Goal: Download file/media

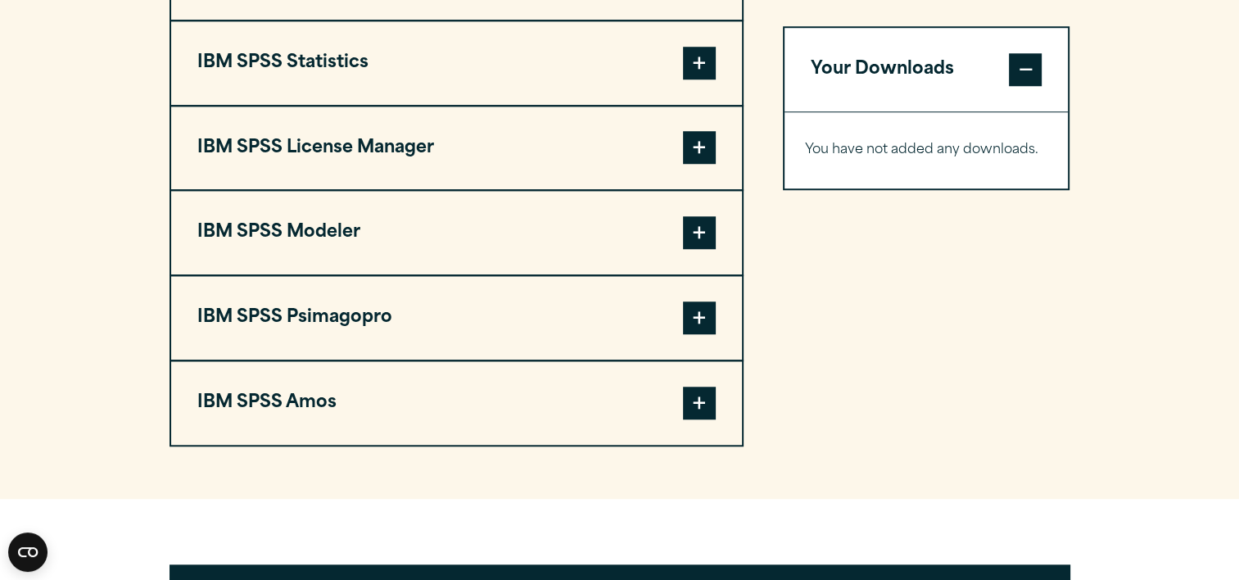
scroll to position [1310, 0]
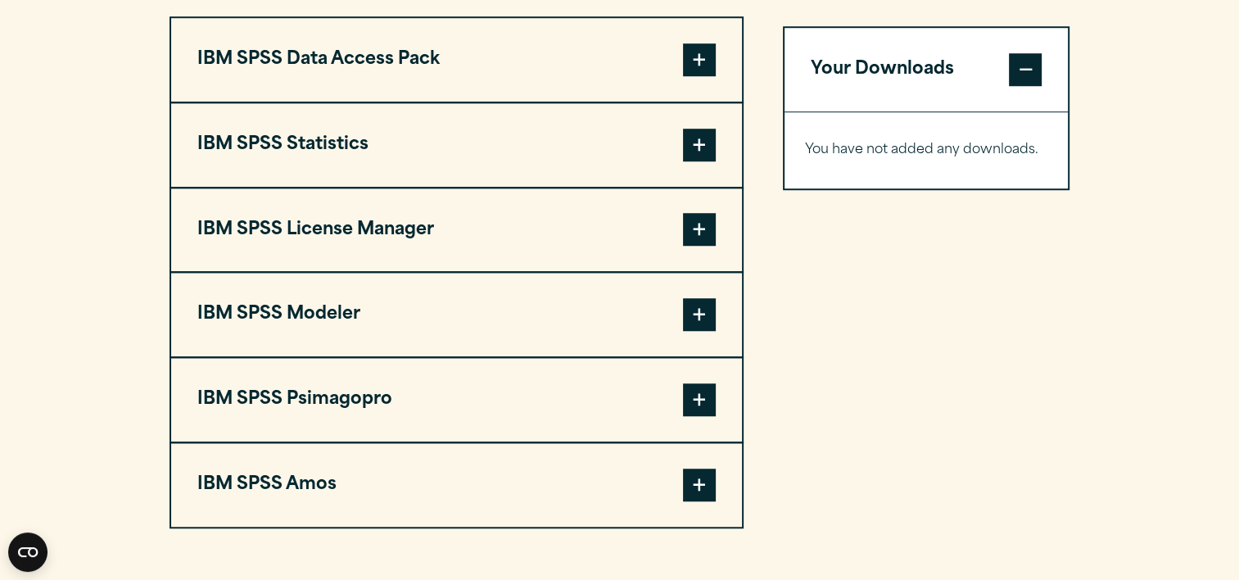
click at [338, 134] on button "IBM SPSS Statistics" at bounding box center [456, 145] width 571 height 84
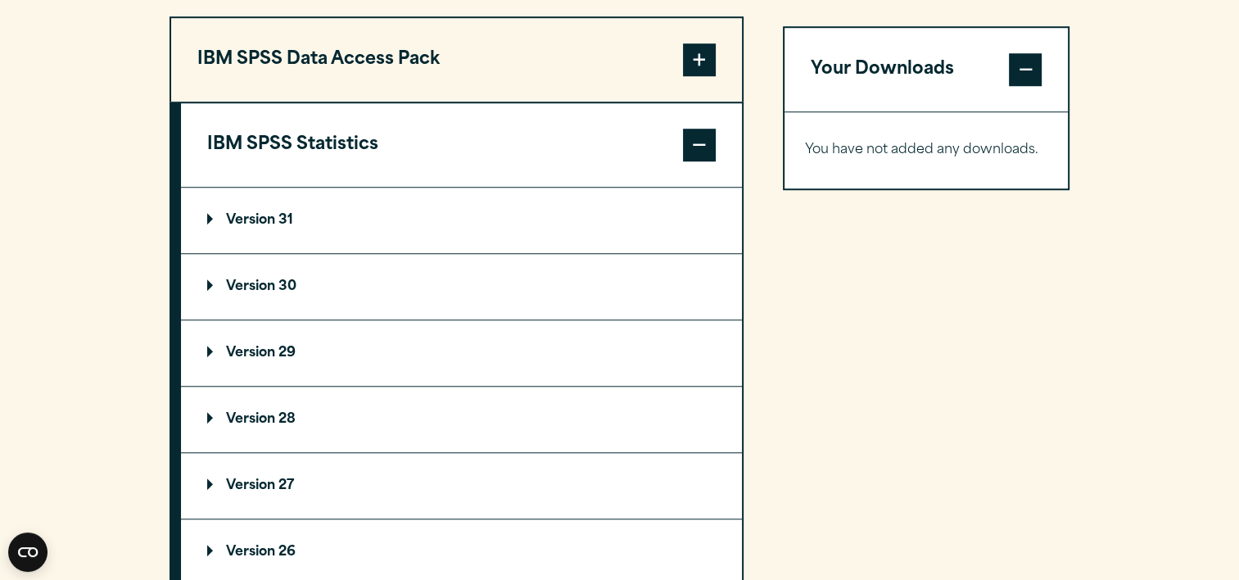
click at [261, 214] on p "Version 31" at bounding box center [250, 220] width 86 height 13
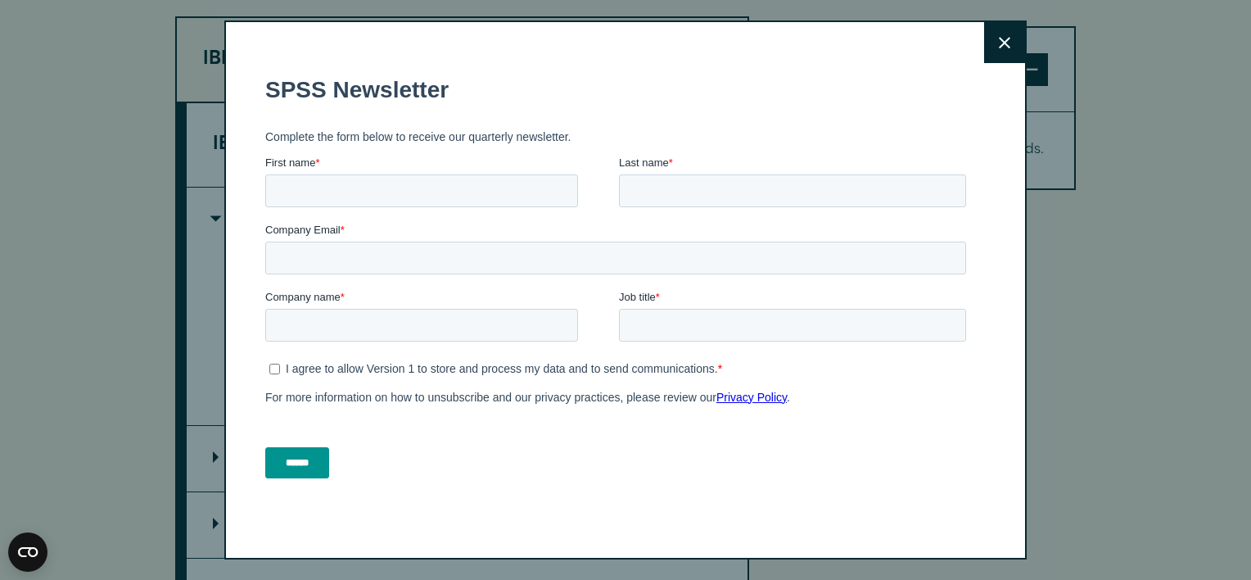
click at [992, 51] on button "Close" at bounding box center [1004, 42] width 41 height 41
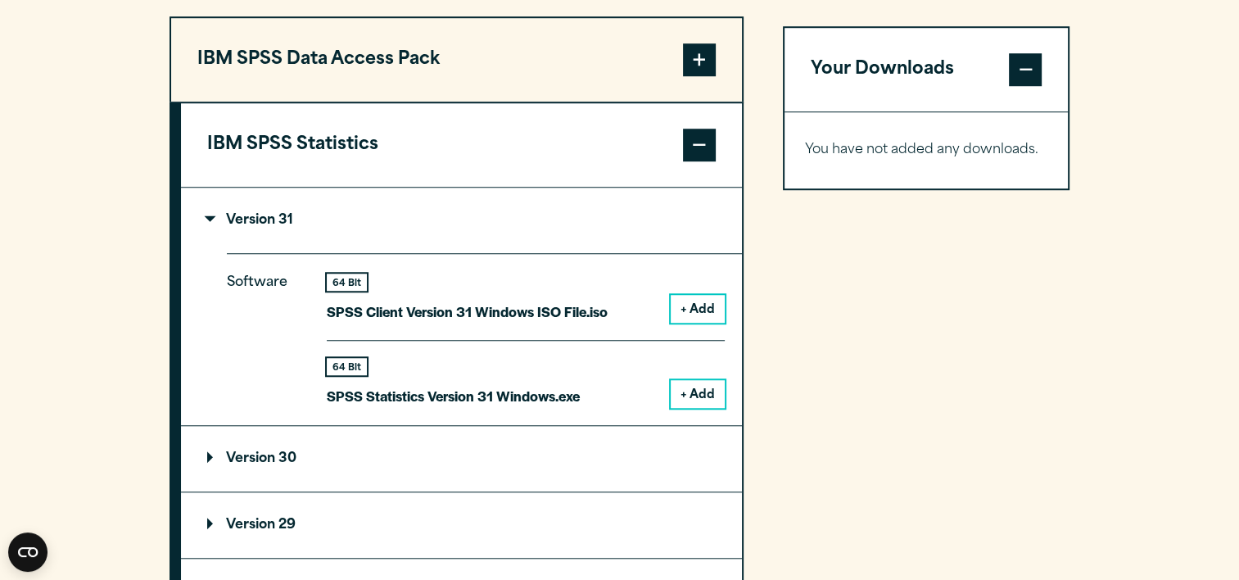
click at [707, 387] on button "+ Add" at bounding box center [698, 394] width 54 height 28
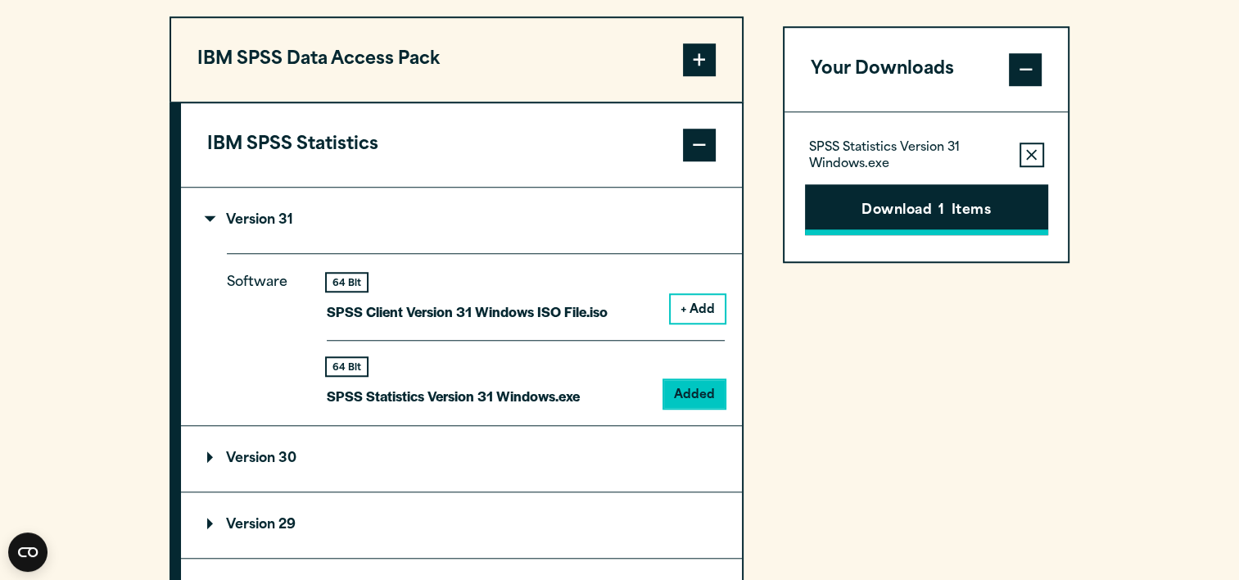
click at [838, 208] on button "Download 1 Items" at bounding box center [926, 209] width 243 height 51
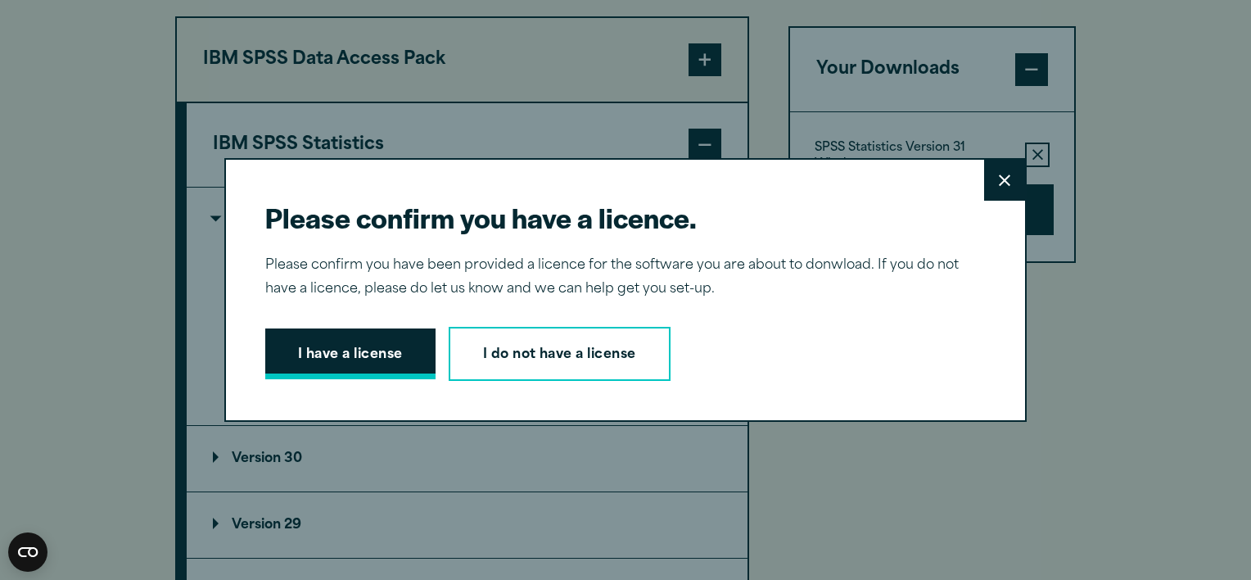
click at [387, 359] on button "I have a license" at bounding box center [350, 353] width 170 height 51
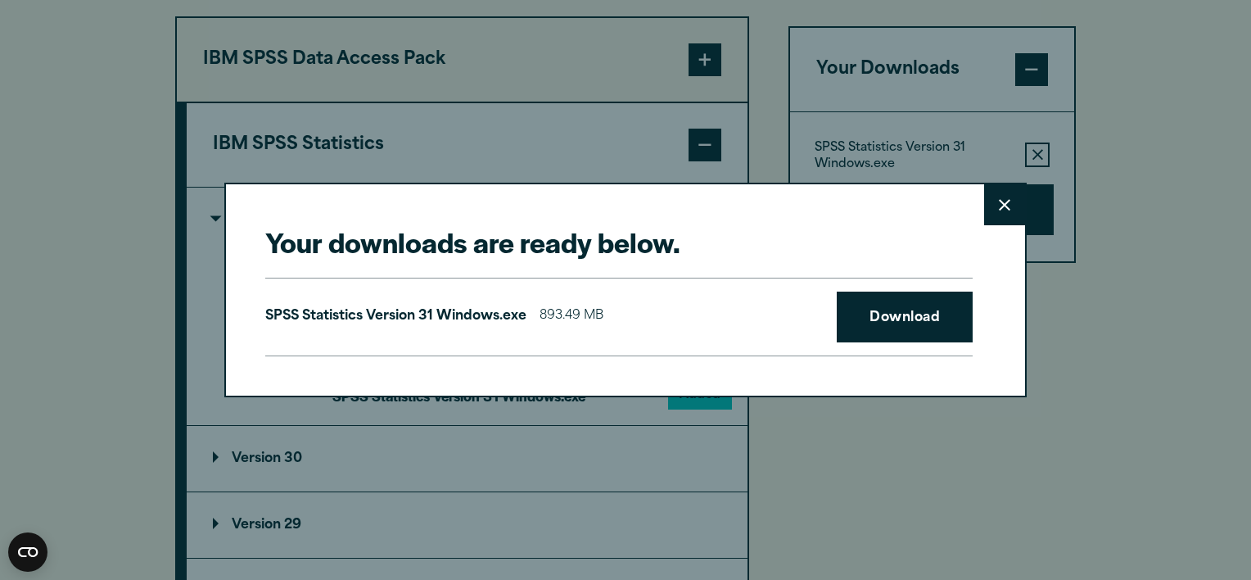
click at [282, 316] on p "SPSS Statistics Version 31 Windows.exe" at bounding box center [395, 317] width 261 height 24
click at [863, 314] on link "Download" at bounding box center [905, 316] width 136 height 51
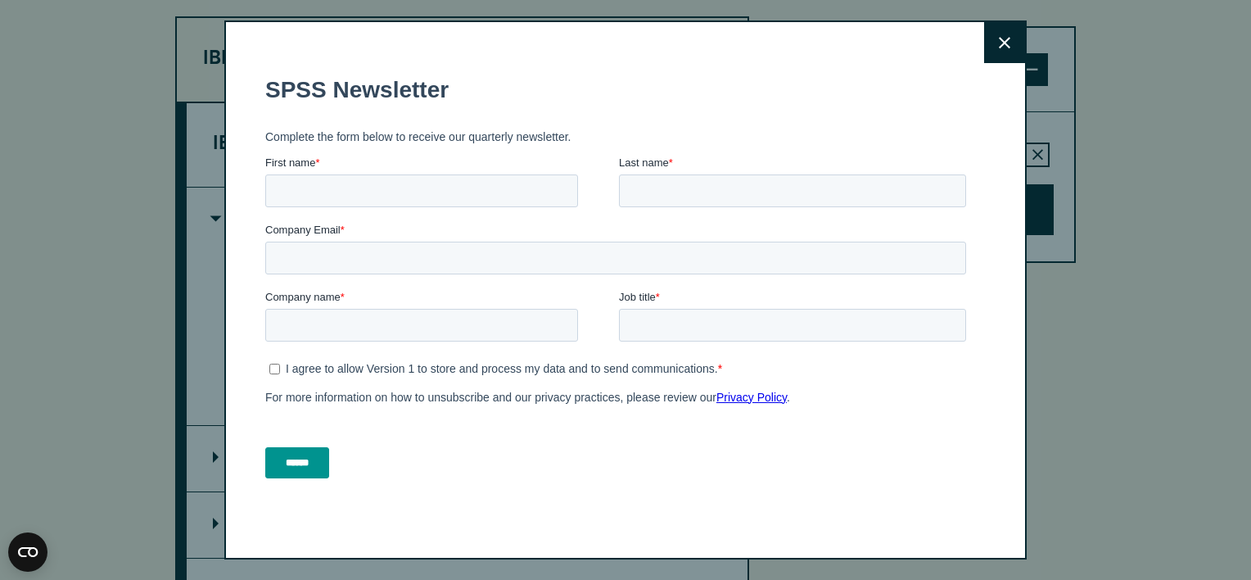
click at [997, 51] on button "Close" at bounding box center [1004, 42] width 41 height 41
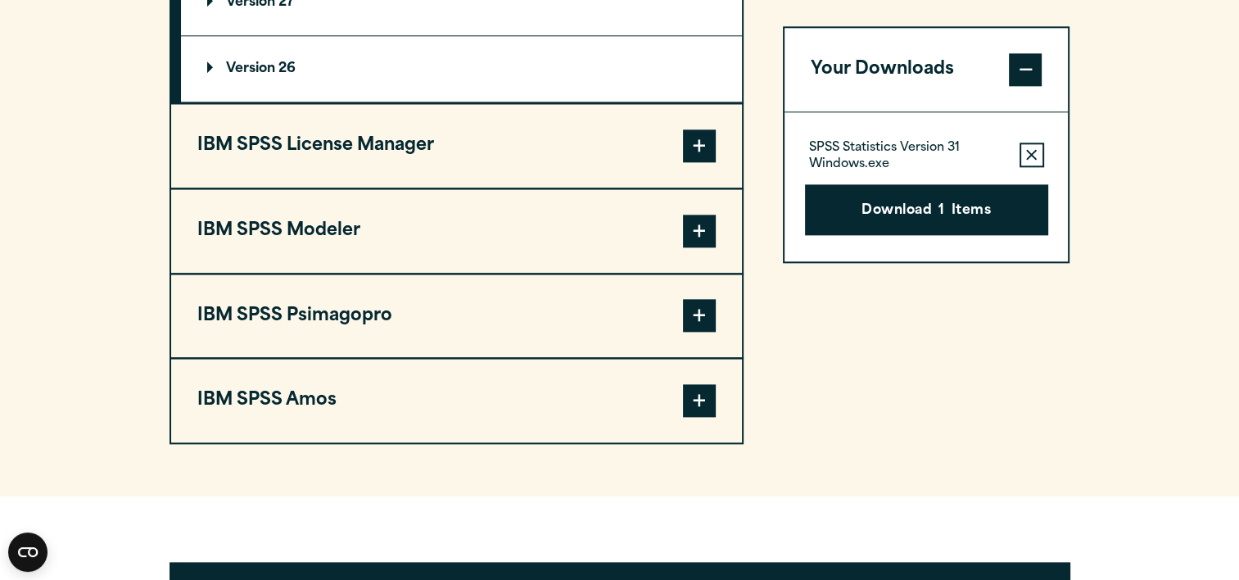
scroll to position [2047, 0]
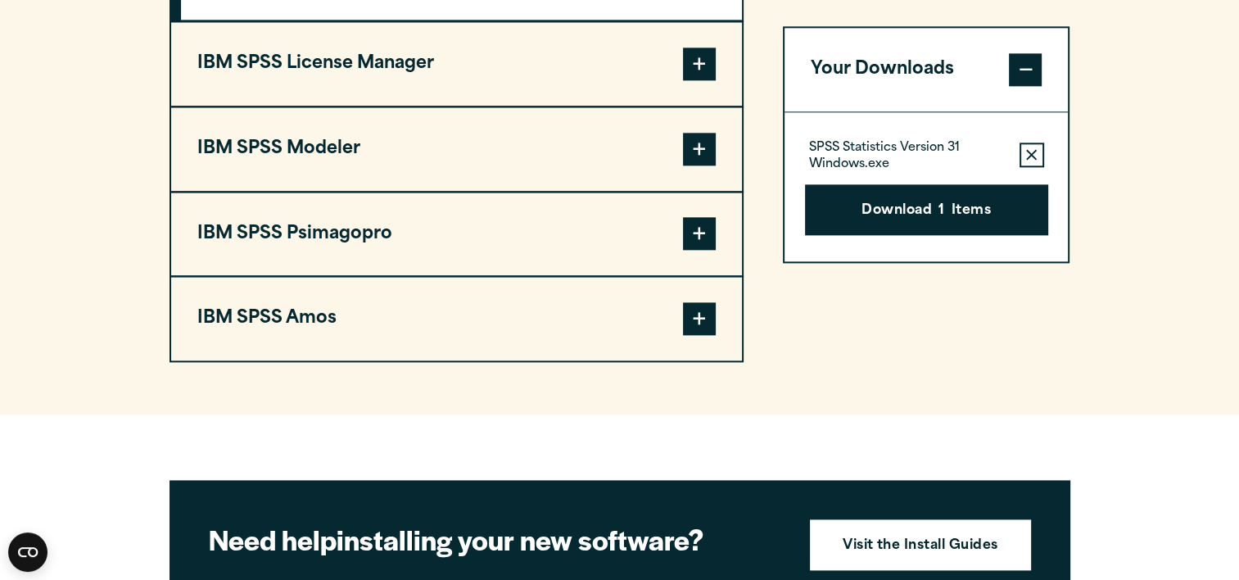
click at [572, 315] on button "IBM SPSS Amos" at bounding box center [456, 319] width 571 height 84
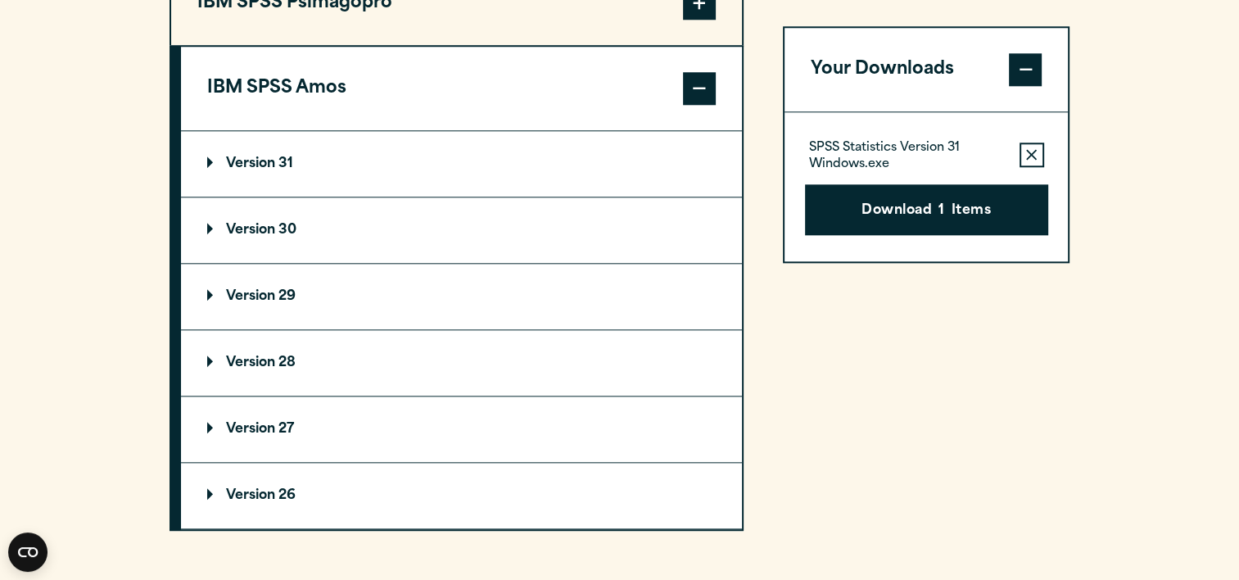
scroll to position [1625, 0]
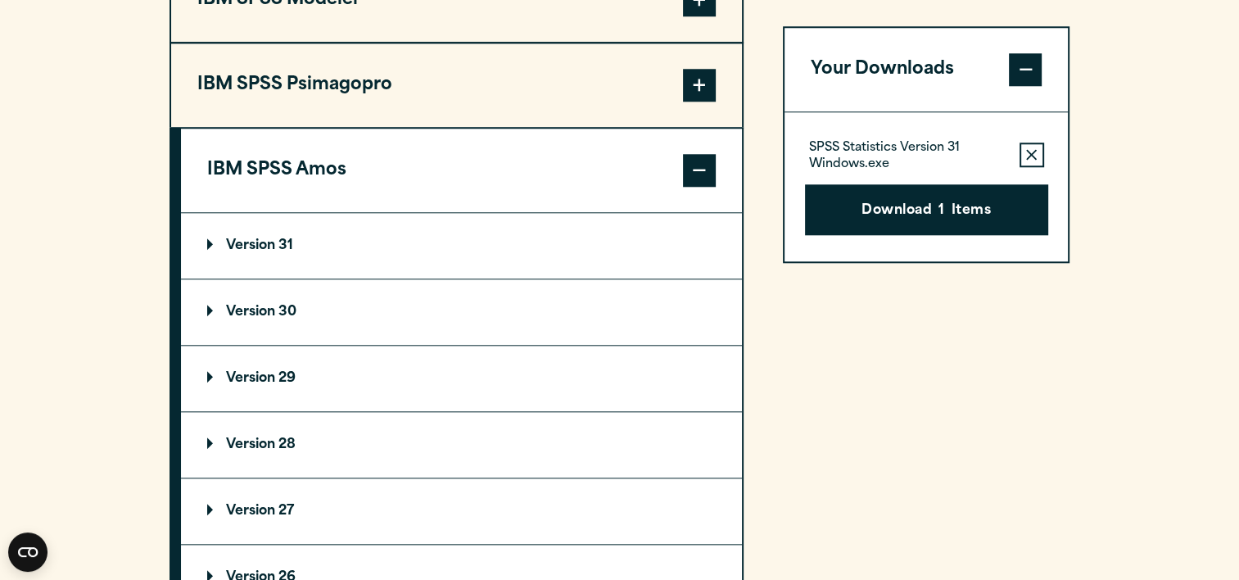
click at [284, 239] on p "Version 31" at bounding box center [250, 245] width 86 height 13
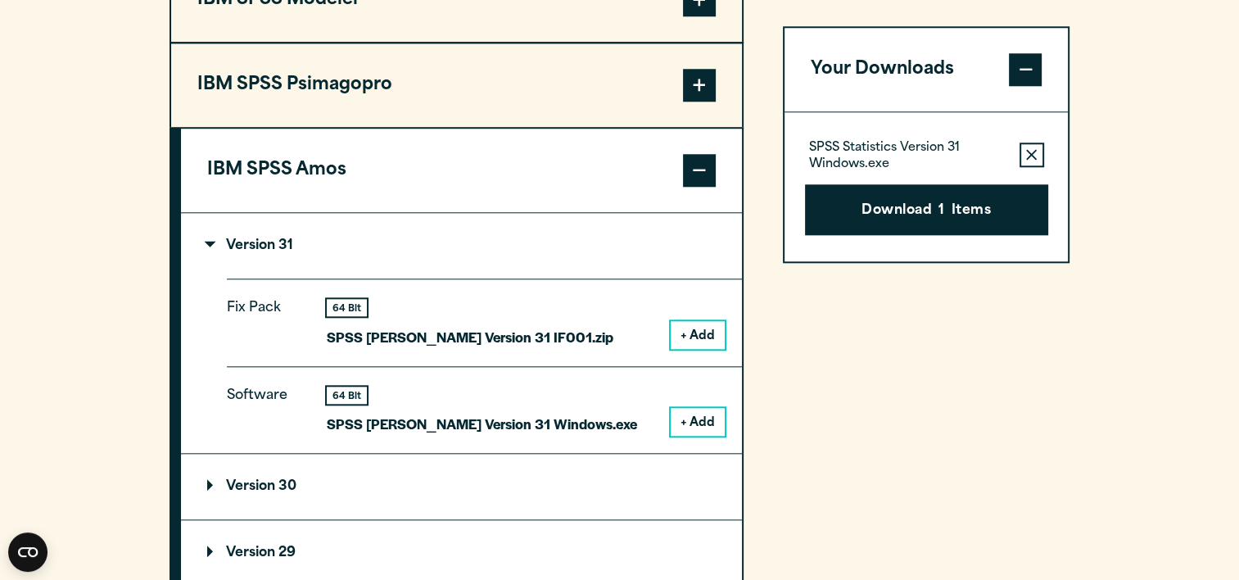
click at [701, 417] on button "+ Add" at bounding box center [698, 422] width 54 height 28
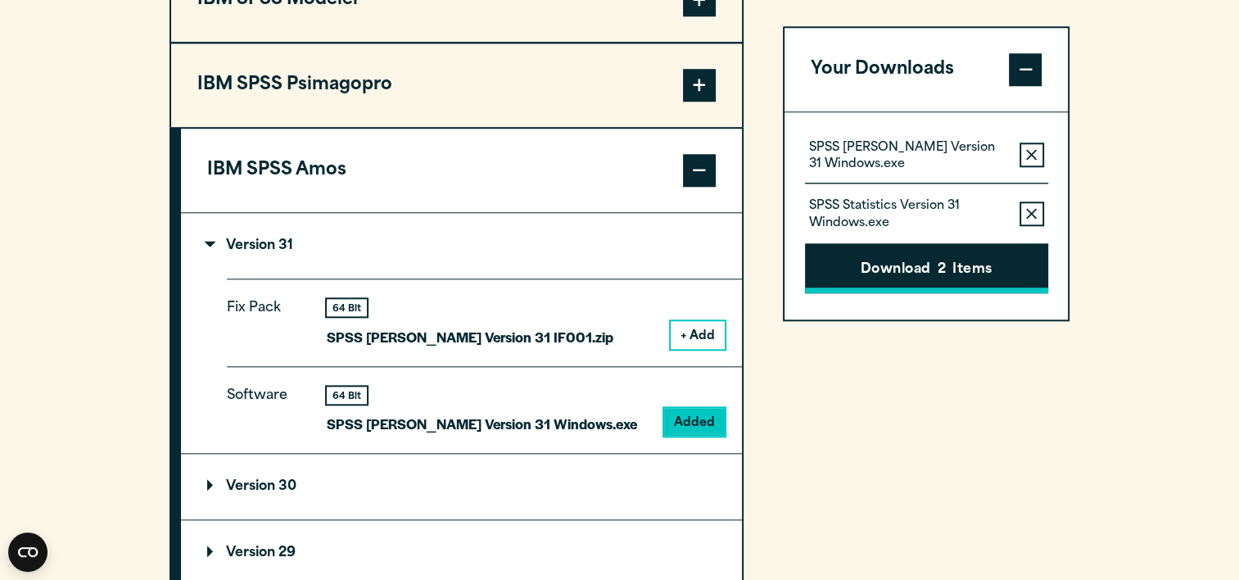
click at [879, 264] on button "Download 2 Items" at bounding box center [926, 268] width 243 height 51
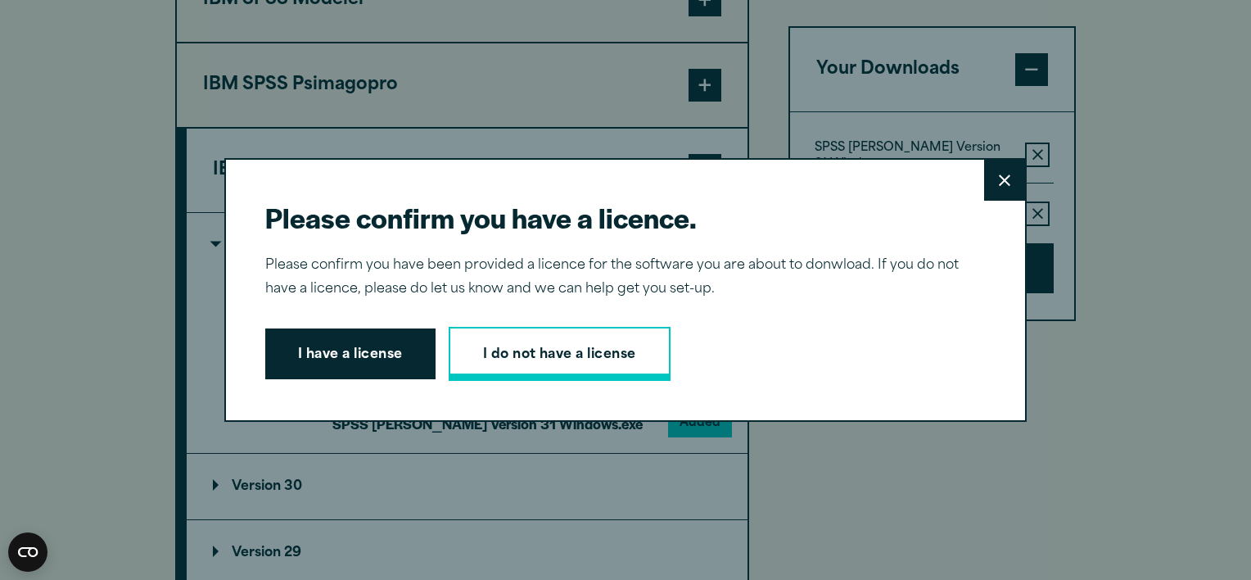
click at [579, 360] on link "I do not have a license" at bounding box center [560, 354] width 222 height 54
click at [351, 356] on button "I have a license" at bounding box center [350, 353] width 170 height 51
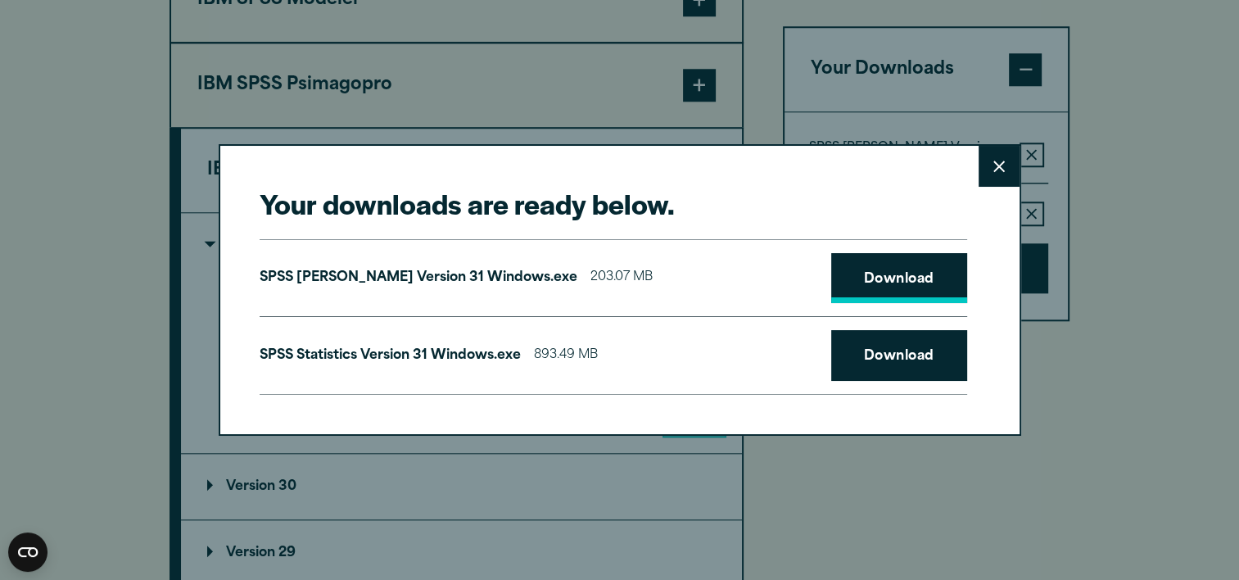
click at [848, 274] on link "Download" at bounding box center [899, 278] width 136 height 51
click at [997, 169] on icon at bounding box center [998, 166] width 11 height 12
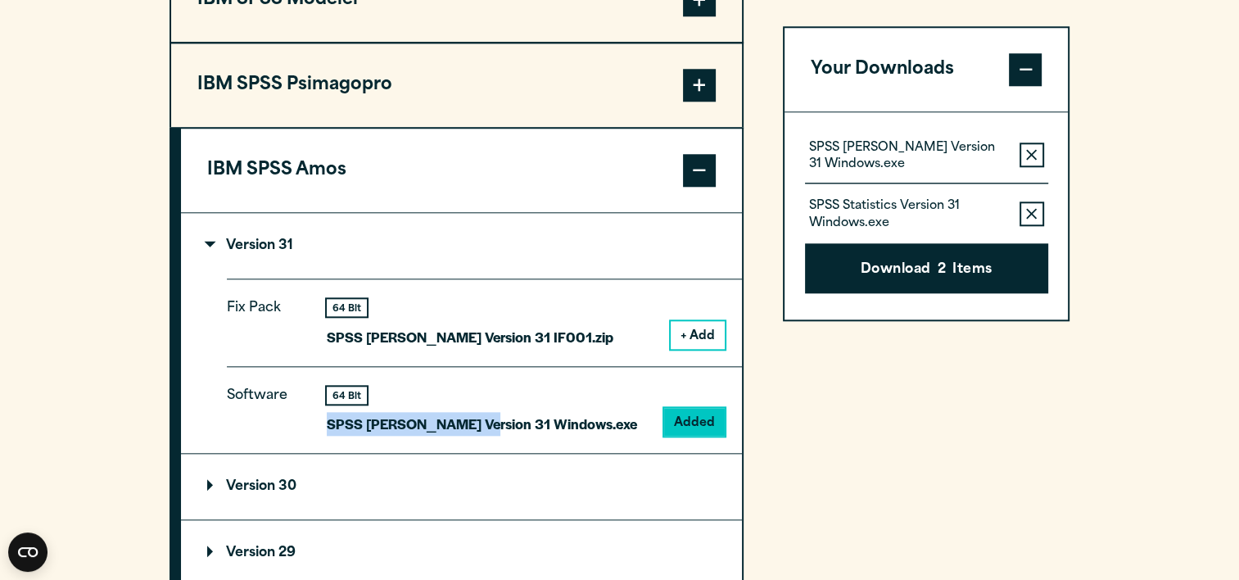
drag, startPoint x: 324, startPoint y: 421, endPoint x: 472, endPoint y: 416, distance: 148.3
click at [472, 416] on div "Software 64 Bit SPSS Amos Version 31 Windows.exe Added" at bounding box center [484, 410] width 515 height 88
drag, startPoint x: 472, startPoint y: 416, endPoint x: 446, endPoint y: 418, distance: 26.3
click at [691, 159] on span at bounding box center [699, 170] width 33 height 33
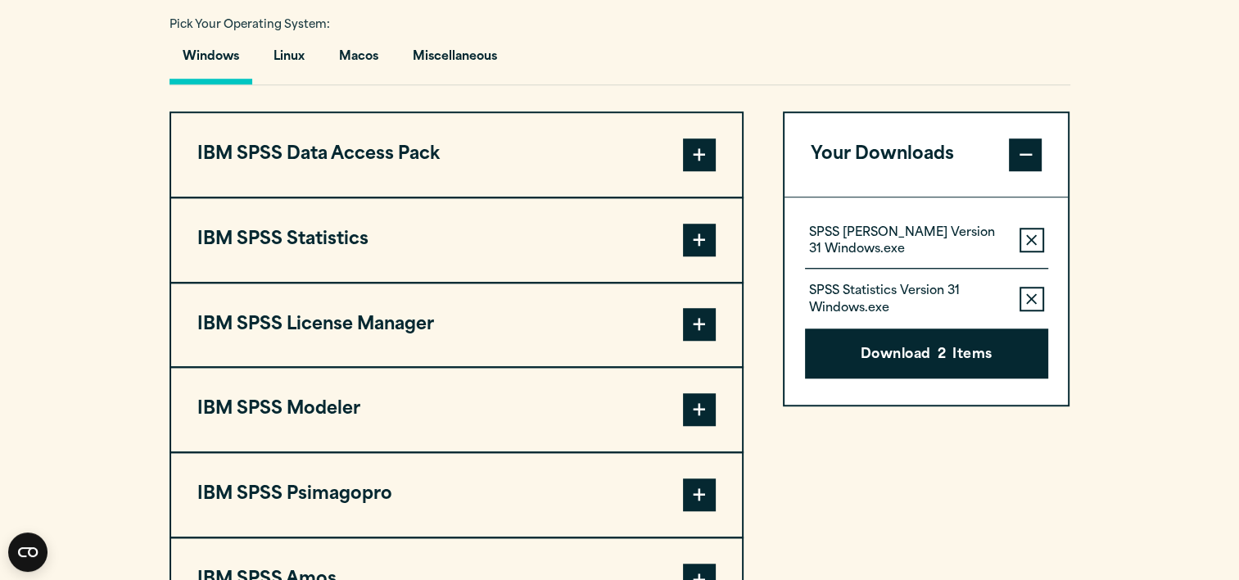
scroll to position [1133, 0]
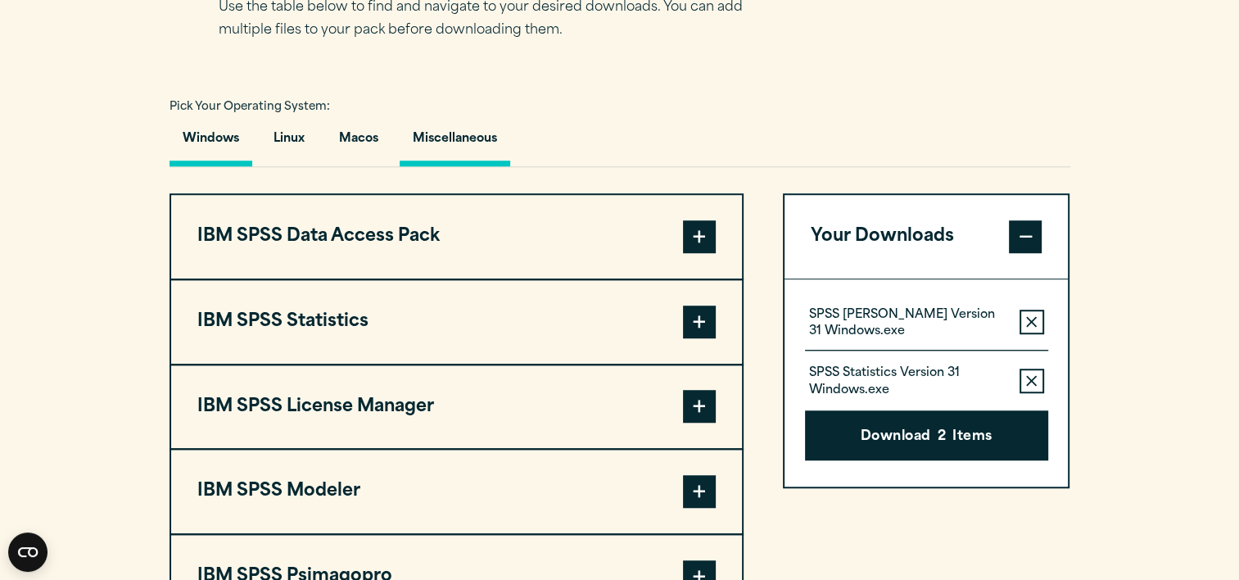
click at [466, 134] on button "Miscellaneous" at bounding box center [455, 143] width 111 height 47
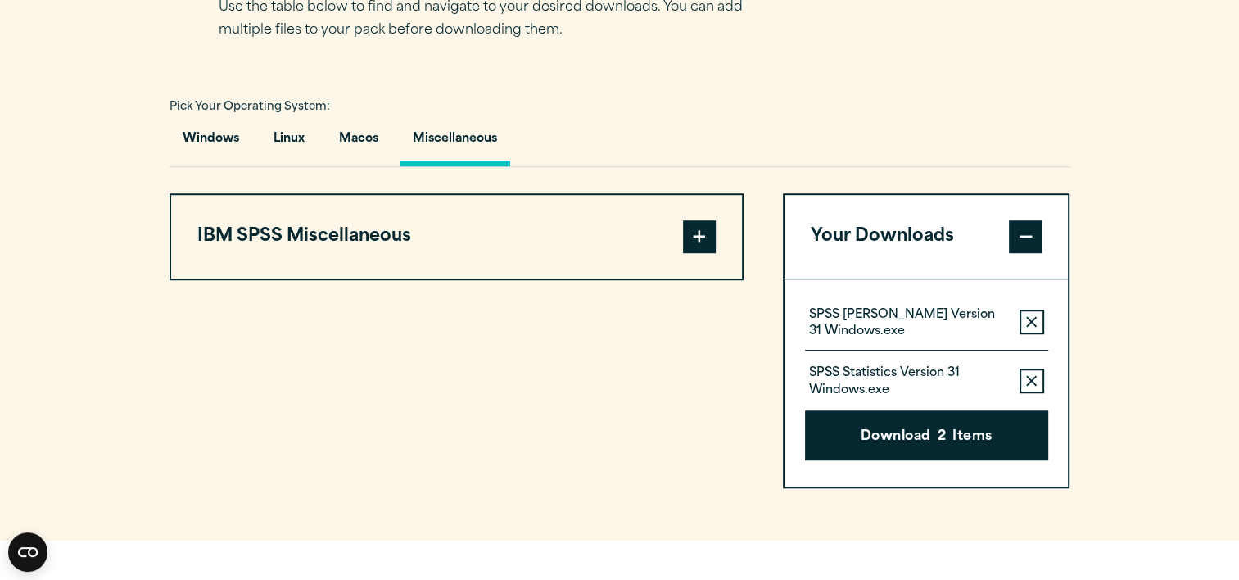
click at [599, 241] on button "IBM SPSS Miscellaneous" at bounding box center [456, 237] width 571 height 84
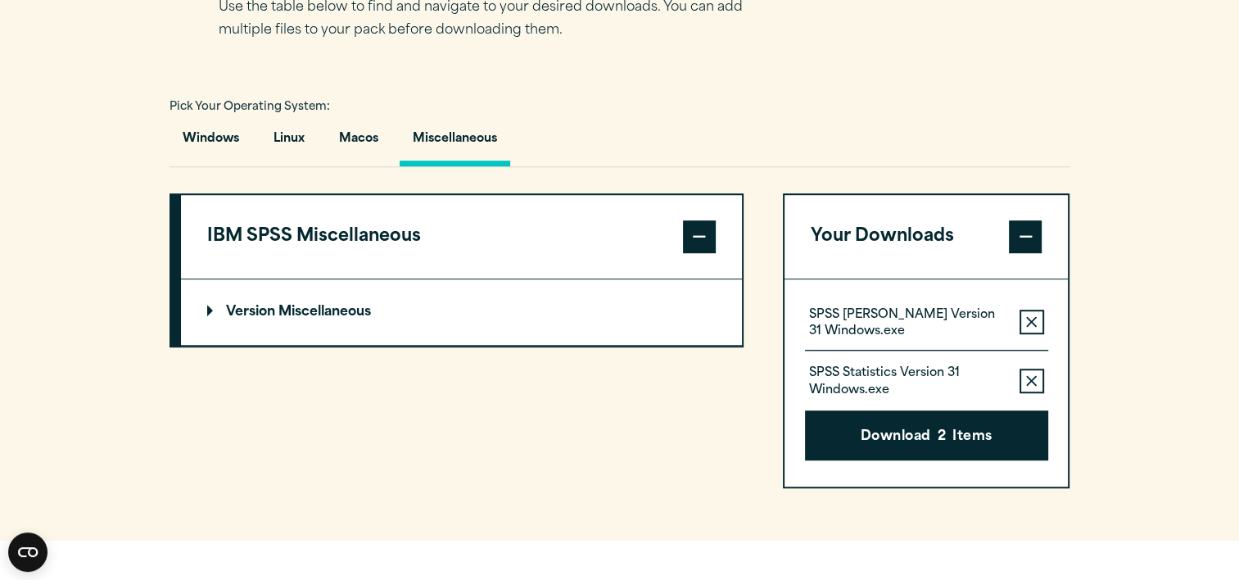
click at [503, 307] on summary "Version Miscellaneous" at bounding box center [461, 312] width 561 height 66
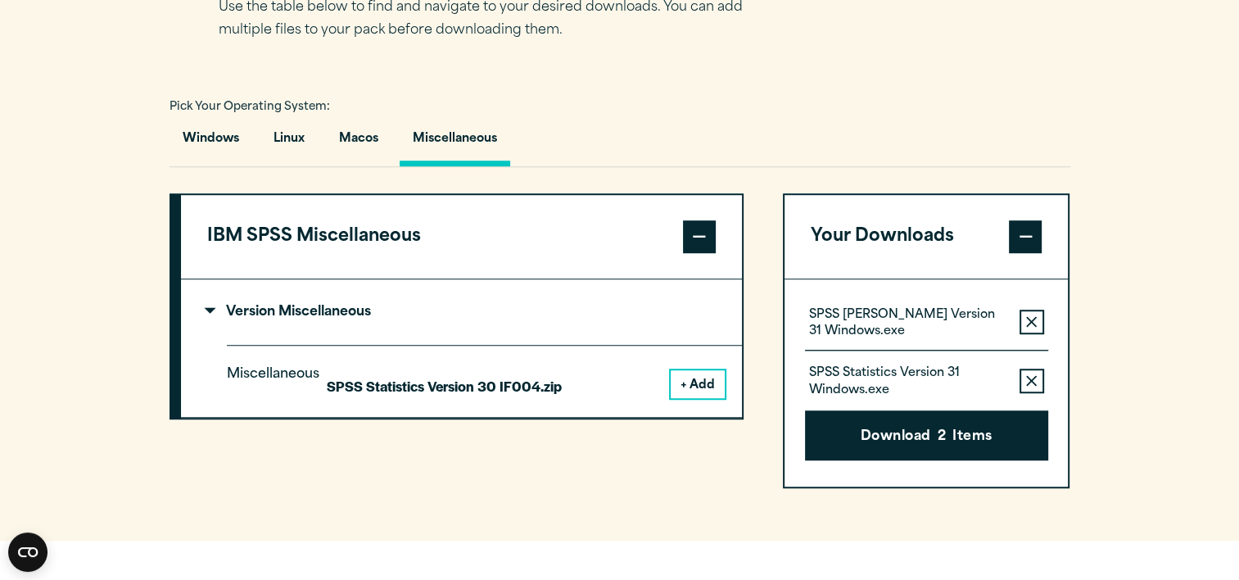
click at [504, 307] on summary "Version Miscellaneous" at bounding box center [461, 312] width 561 height 66
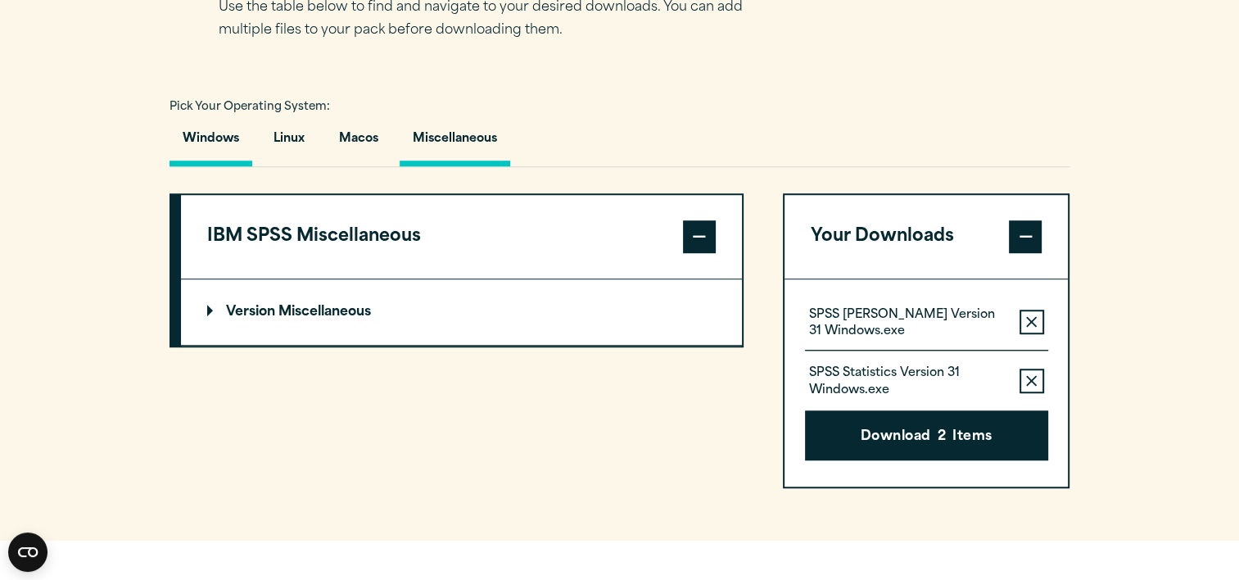
click at [224, 135] on button "Windows" at bounding box center [210, 143] width 83 height 47
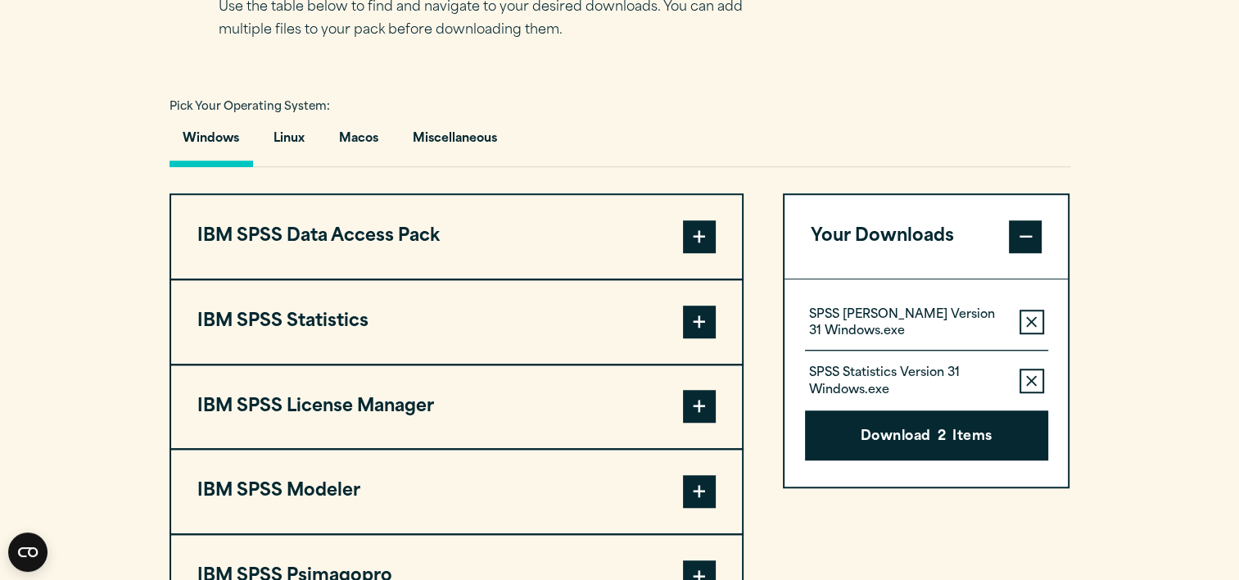
click at [410, 233] on button "IBM SPSS Data Access Pack" at bounding box center [456, 237] width 571 height 84
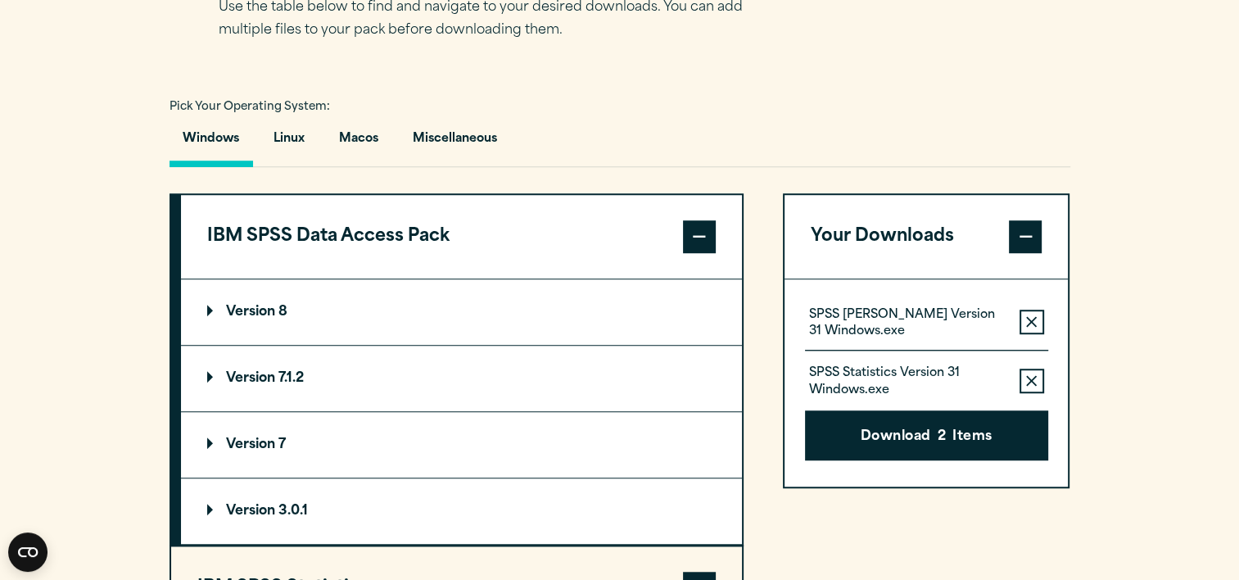
click at [411, 233] on button "IBM SPSS Data Access Pack" at bounding box center [461, 237] width 561 height 84
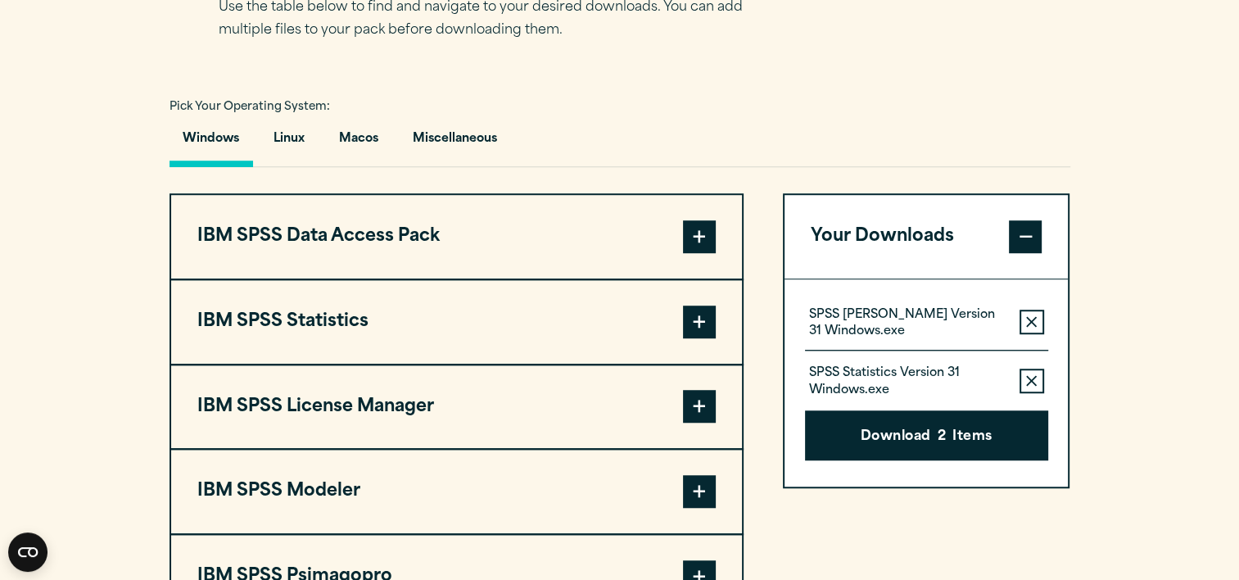
click at [388, 418] on button "IBM SPSS License Manager" at bounding box center [456, 407] width 571 height 84
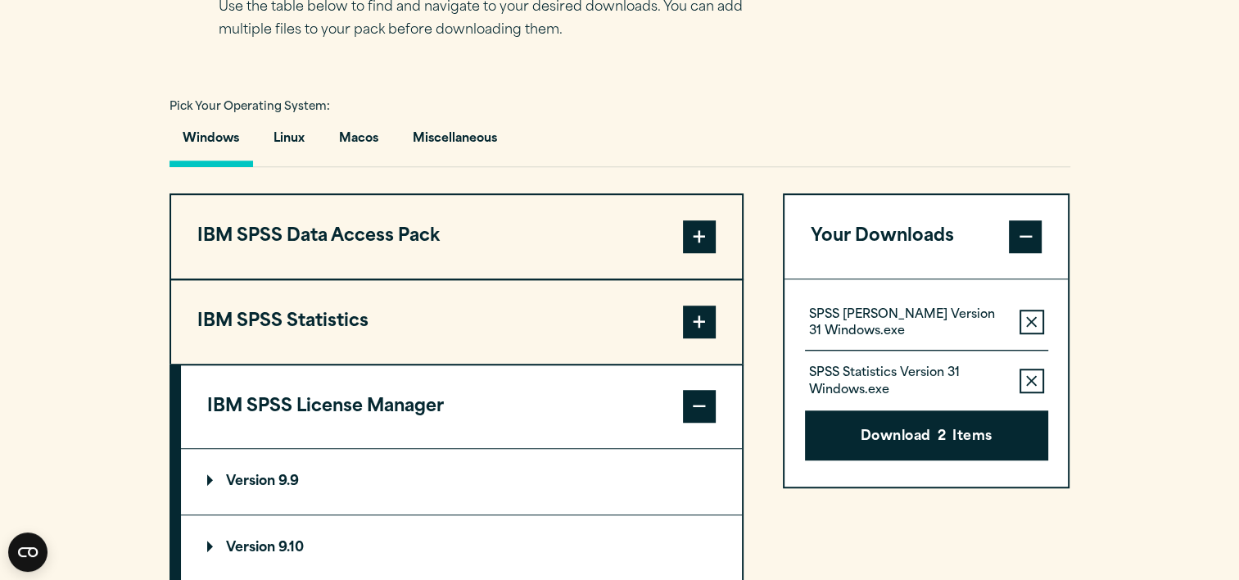
scroll to position [1297, 0]
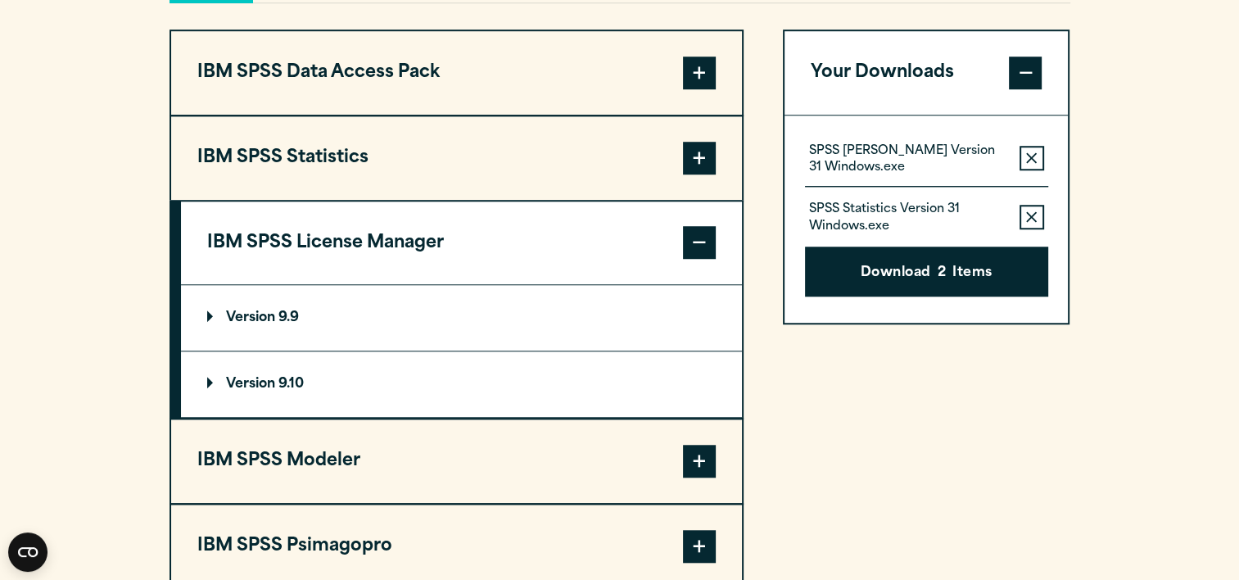
click at [439, 246] on button "IBM SPSS License Manager" at bounding box center [461, 243] width 561 height 84
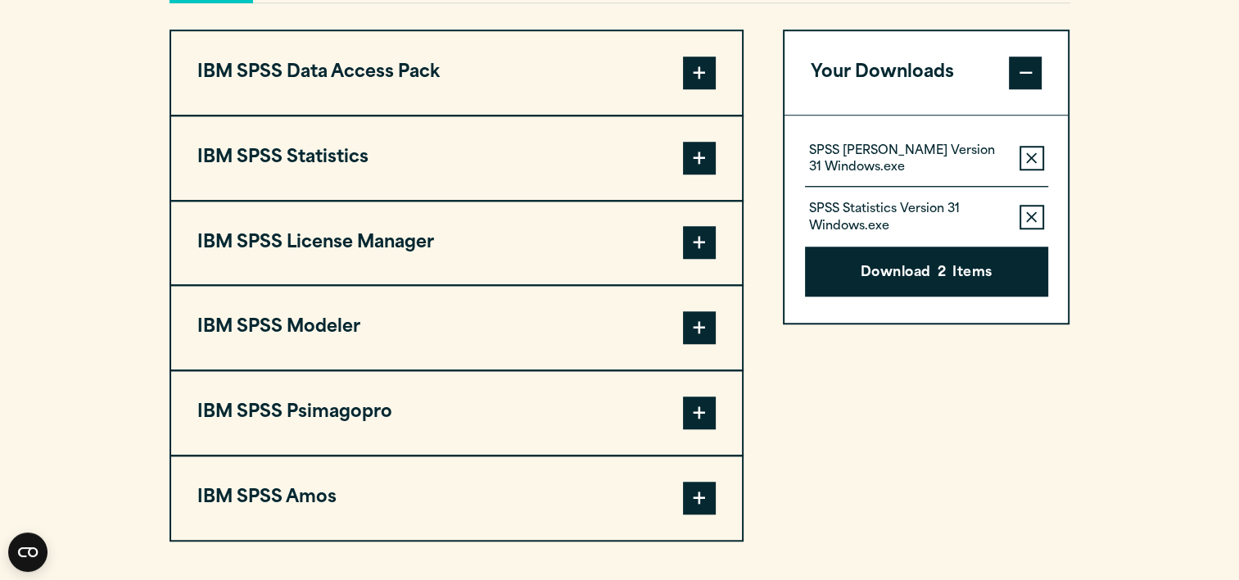
click at [404, 320] on button "IBM SPSS Modeler" at bounding box center [456, 328] width 571 height 84
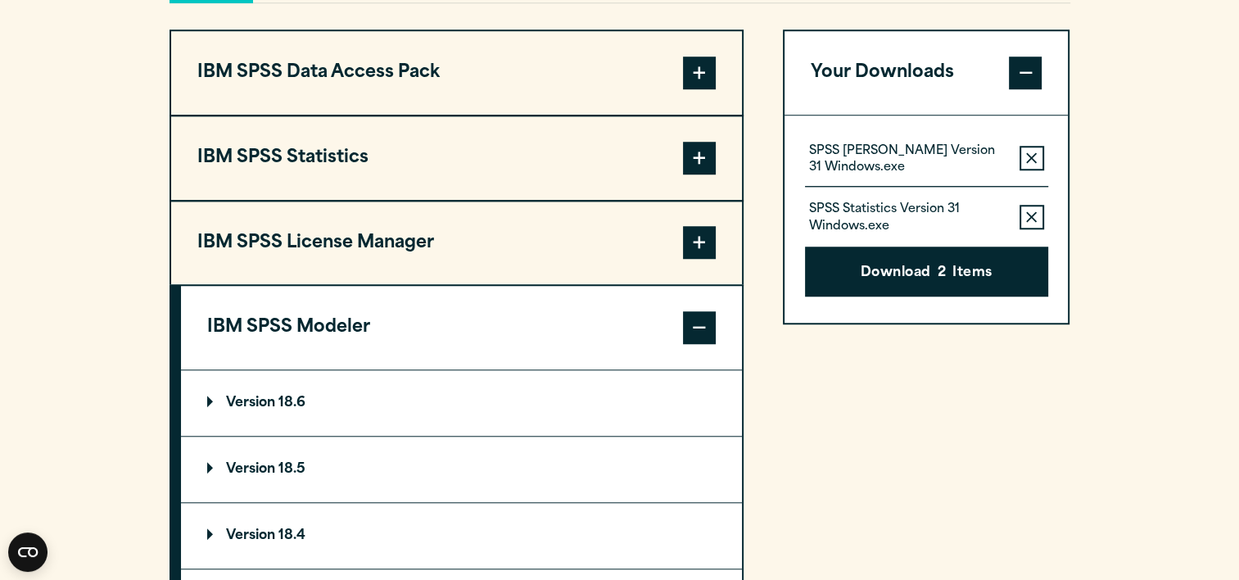
click at [404, 320] on button "IBM SPSS Modeler" at bounding box center [461, 328] width 561 height 84
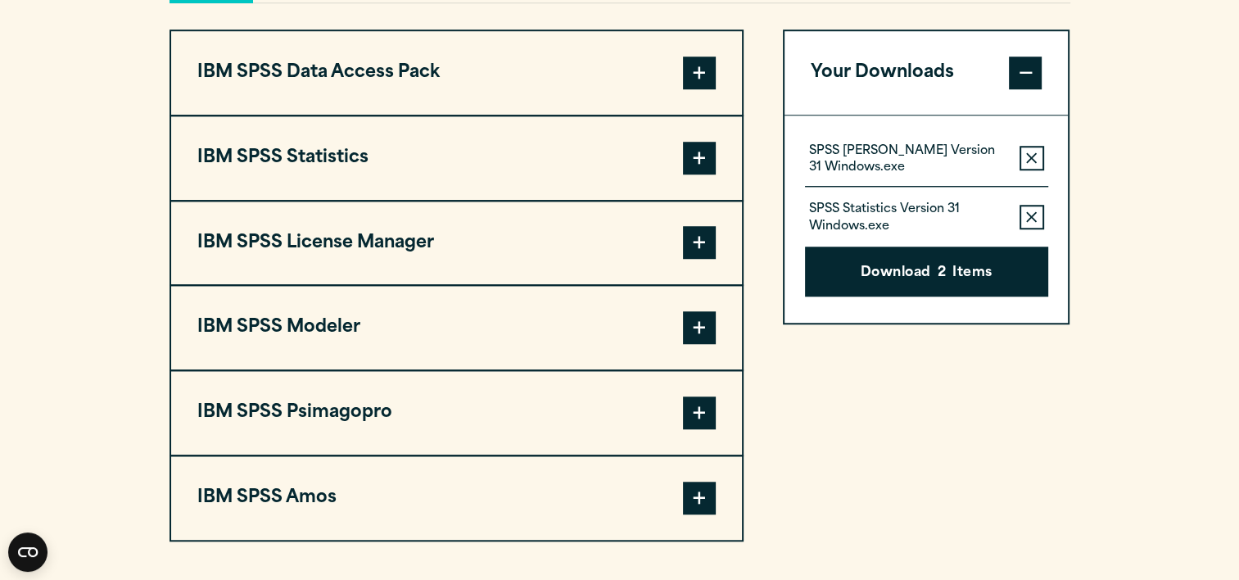
click at [385, 401] on button "IBM SPSS Psimagopro" at bounding box center [456, 413] width 571 height 84
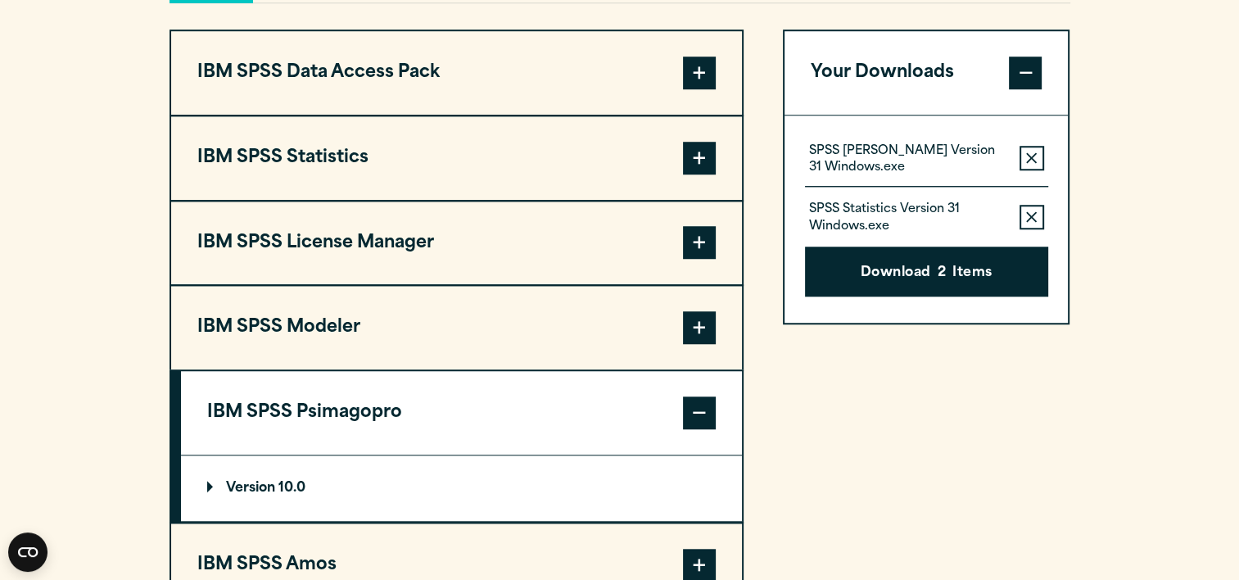
click at [401, 420] on button "IBM SPSS Psimagopro" at bounding box center [461, 413] width 561 height 84
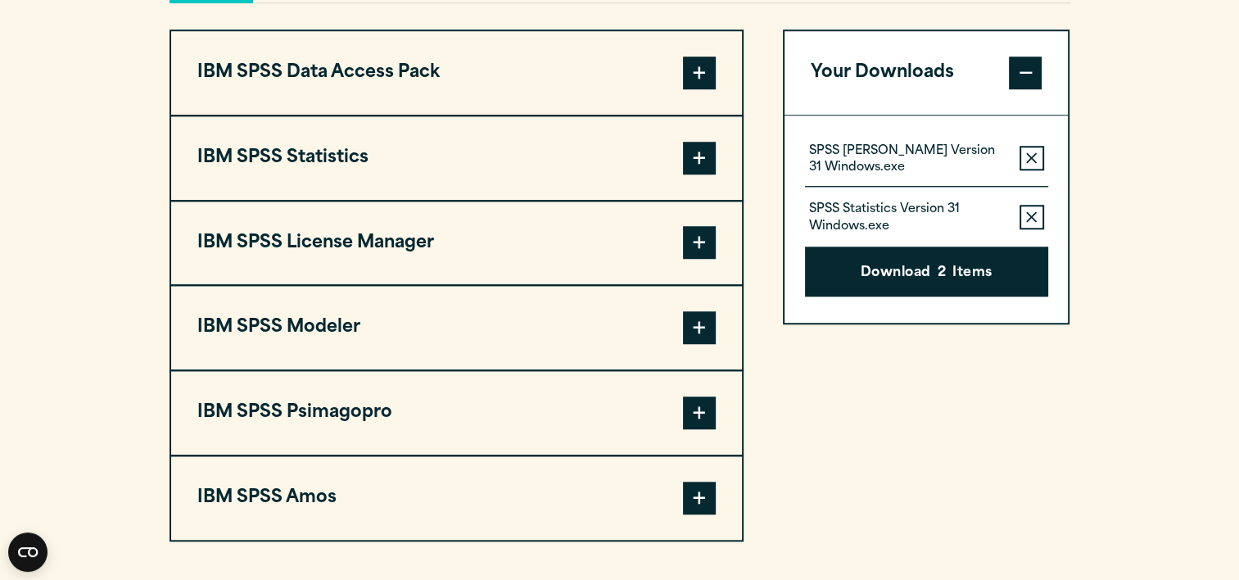
click at [406, 168] on button "IBM SPSS Statistics" at bounding box center [456, 158] width 571 height 84
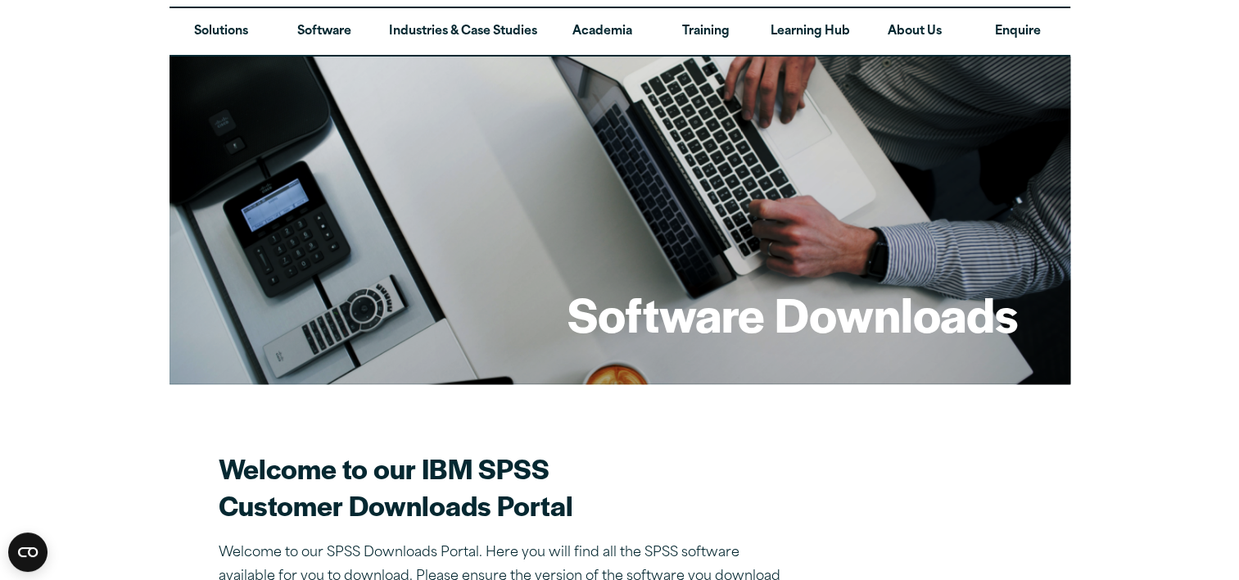
scroll to position [0, 0]
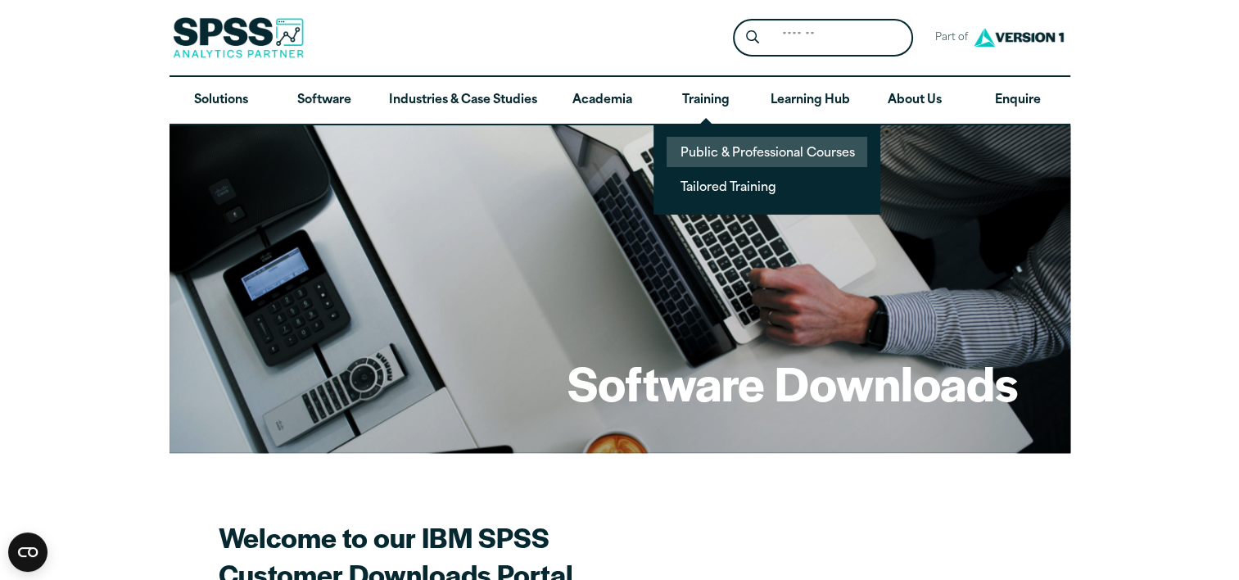
click at [720, 151] on link "Public & Professional Courses" at bounding box center [767, 152] width 201 height 30
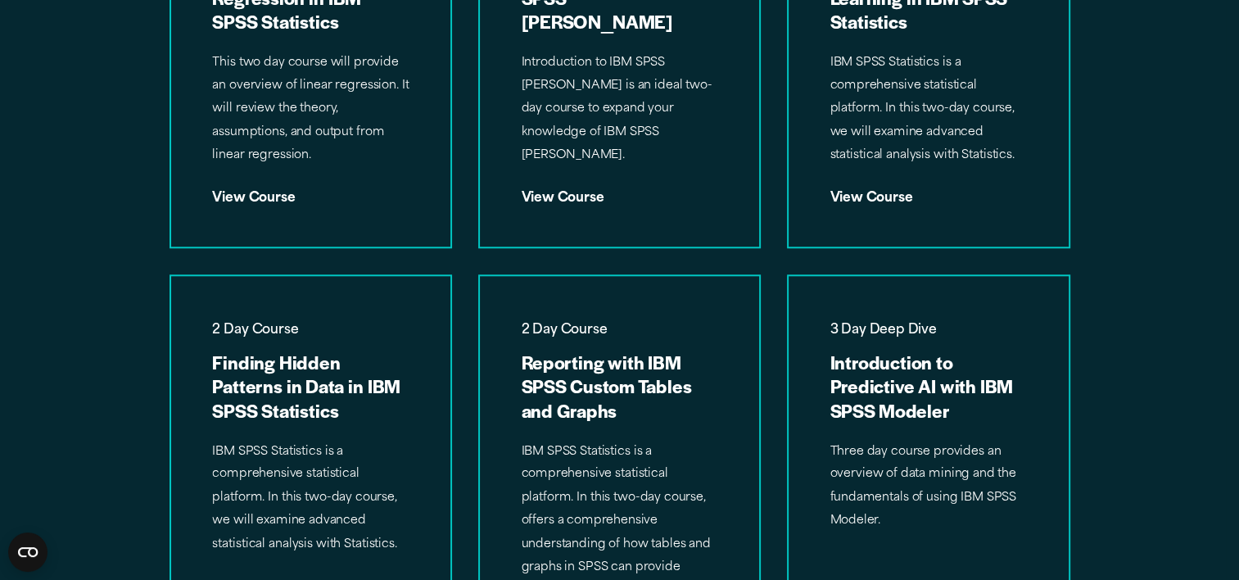
scroll to position [1638, 0]
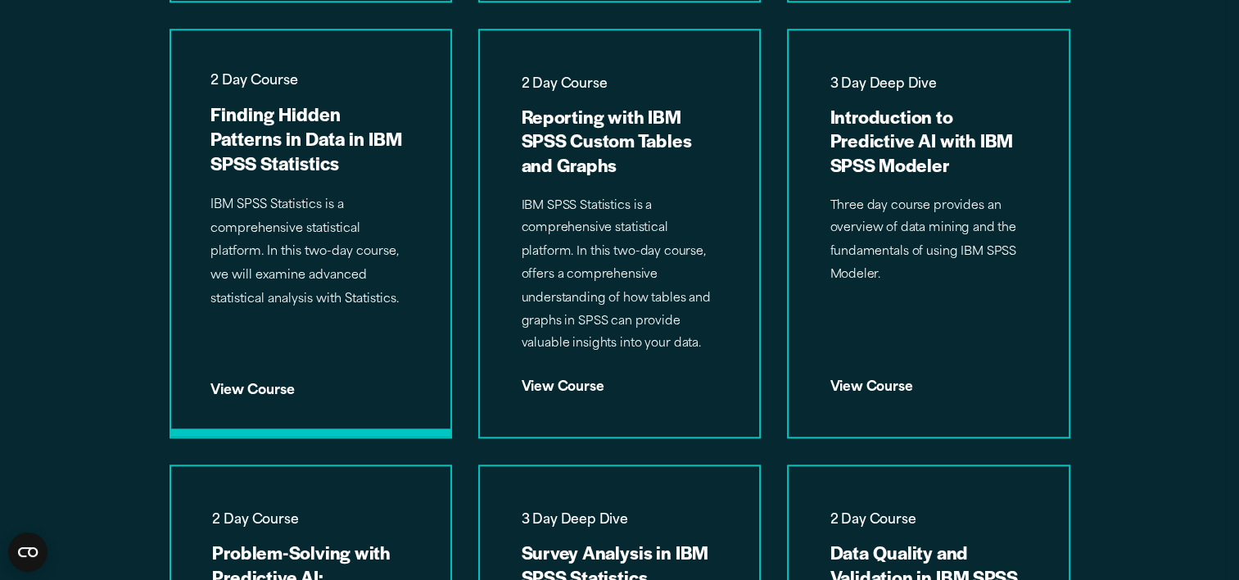
click at [304, 144] on h3 "Finding Hidden Patterns in Data in IBM SPSS Statistics" at bounding box center [310, 139] width 201 height 74
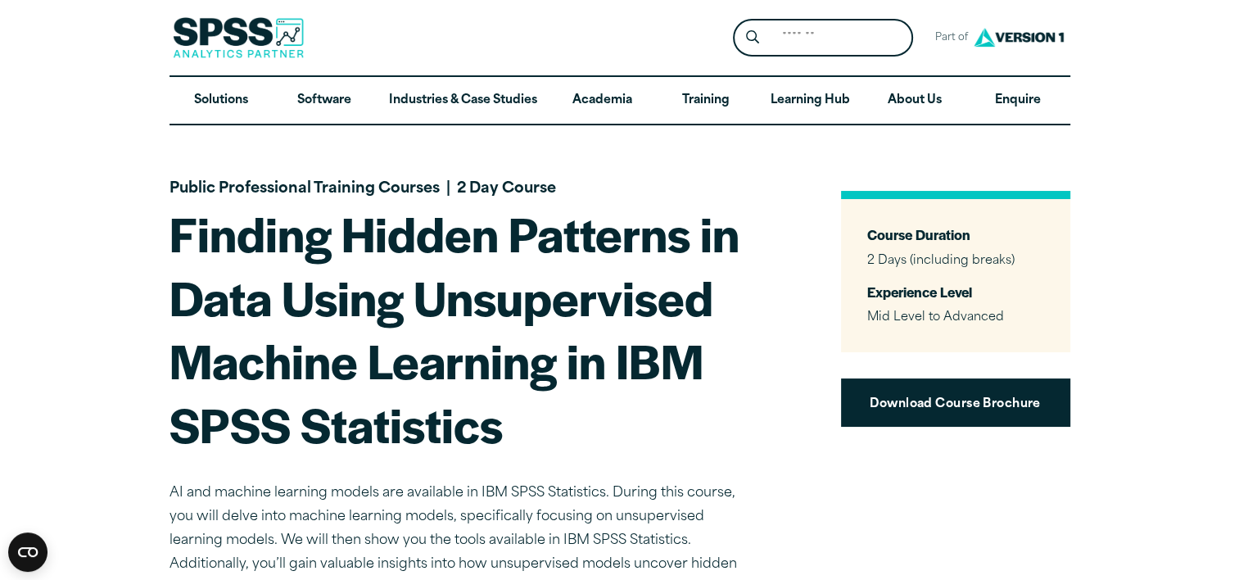
click at [265, 38] on img at bounding box center [238, 37] width 131 height 41
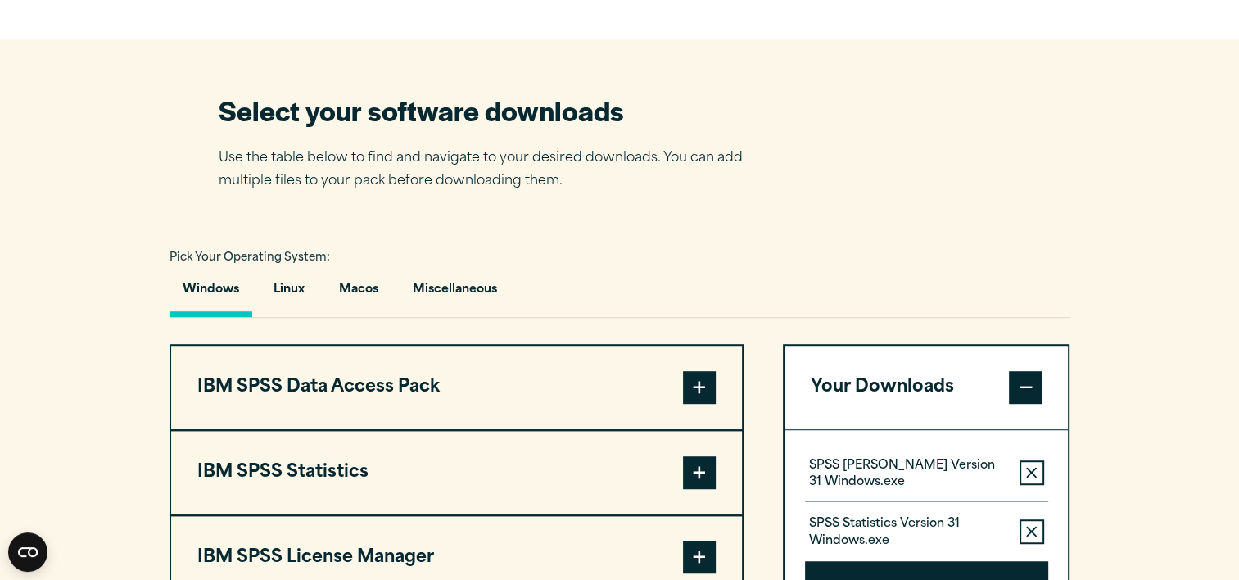
scroll to position [1064, 0]
